Goal: Transaction & Acquisition: Purchase product/service

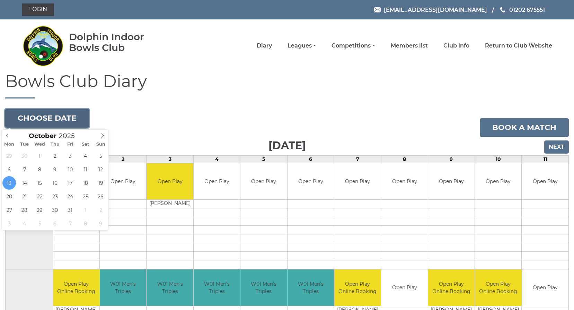
click at [61, 118] on button "Choose date" at bounding box center [47, 118] width 84 height 19
type input "2025-10-27"
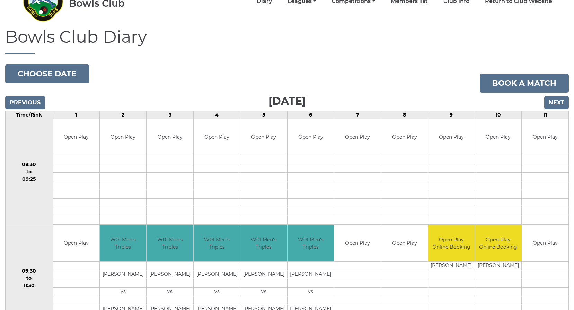
scroll to position [35, 0]
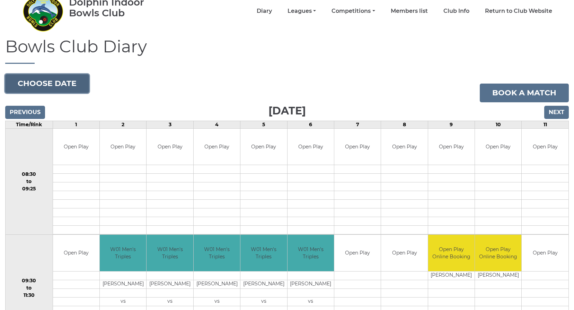
click at [14, 82] on button "Choose date" at bounding box center [47, 83] width 84 height 19
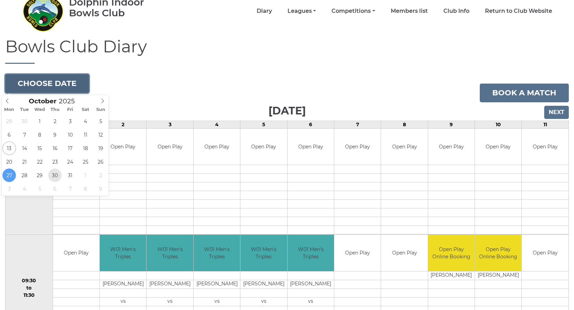
type input "2025-10-30"
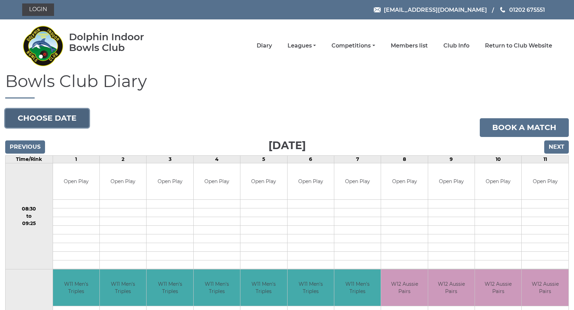
click at [47, 113] on button "Choose date" at bounding box center [47, 118] width 84 height 19
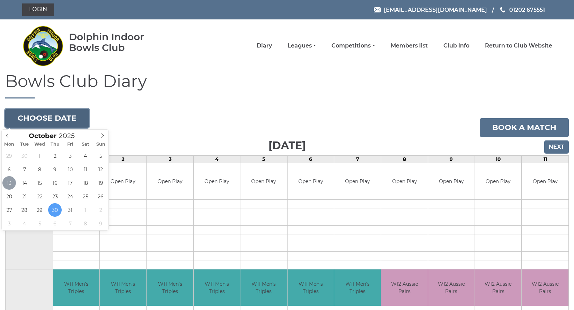
type input "2025-10-13"
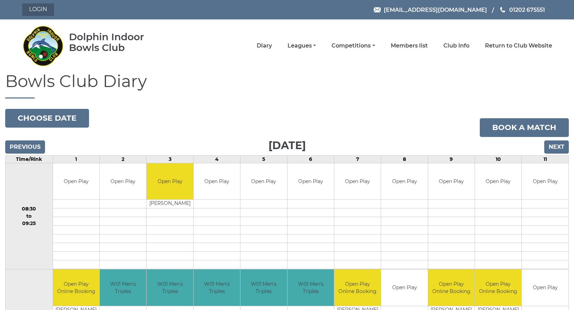
click at [43, 7] on link "Login" at bounding box center [38, 9] width 32 height 12
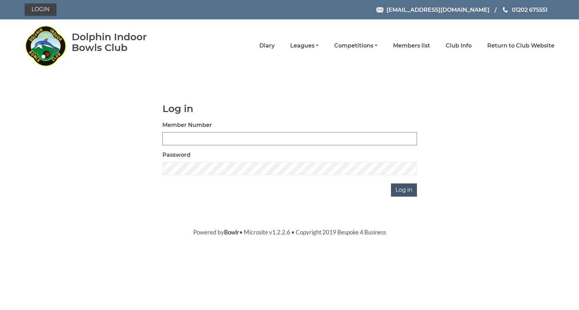
type input "3537"
click at [404, 190] on input "Log in" at bounding box center [404, 189] width 26 height 13
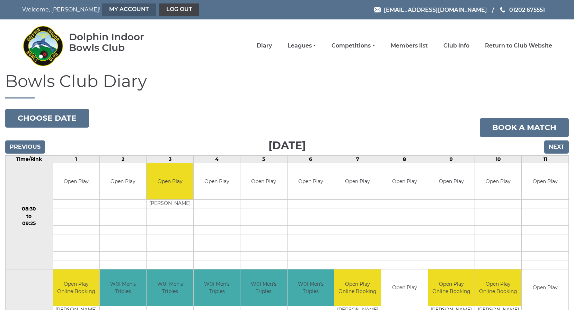
click at [118, 12] on link "My Account" at bounding box center [129, 9] width 54 height 12
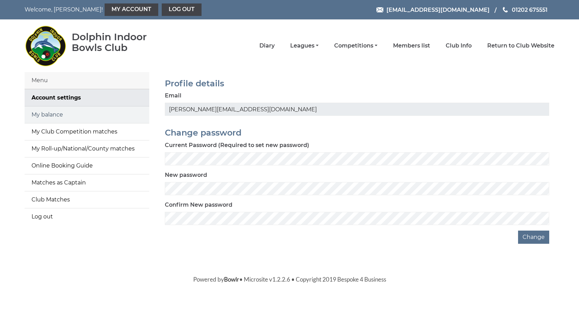
click at [45, 113] on link "My balance" at bounding box center [87, 114] width 125 height 17
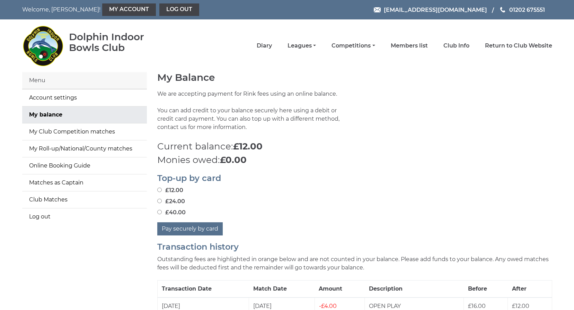
click at [159, 212] on input "£40.00" at bounding box center [159, 212] width 5 height 5
radio input "true"
click at [191, 228] on button "Pay securely by card" at bounding box center [189, 228] width 65 height 13
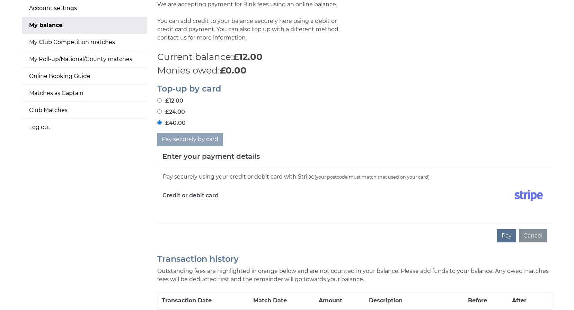
scroll to position [139, 0]
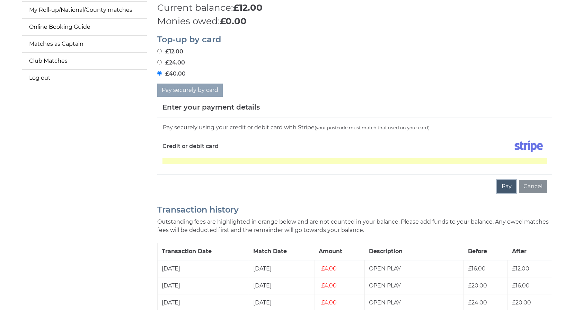
click at [506, 187] on button "Pay" at bounding box center [506, 186] width 19 height 13
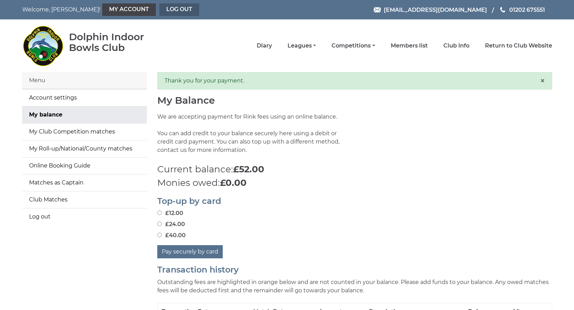
click at [171, 12] on link "Log out" at bounding box center [179, 9] width 40 height 12
